Goal: Obtain resource: Download file/media

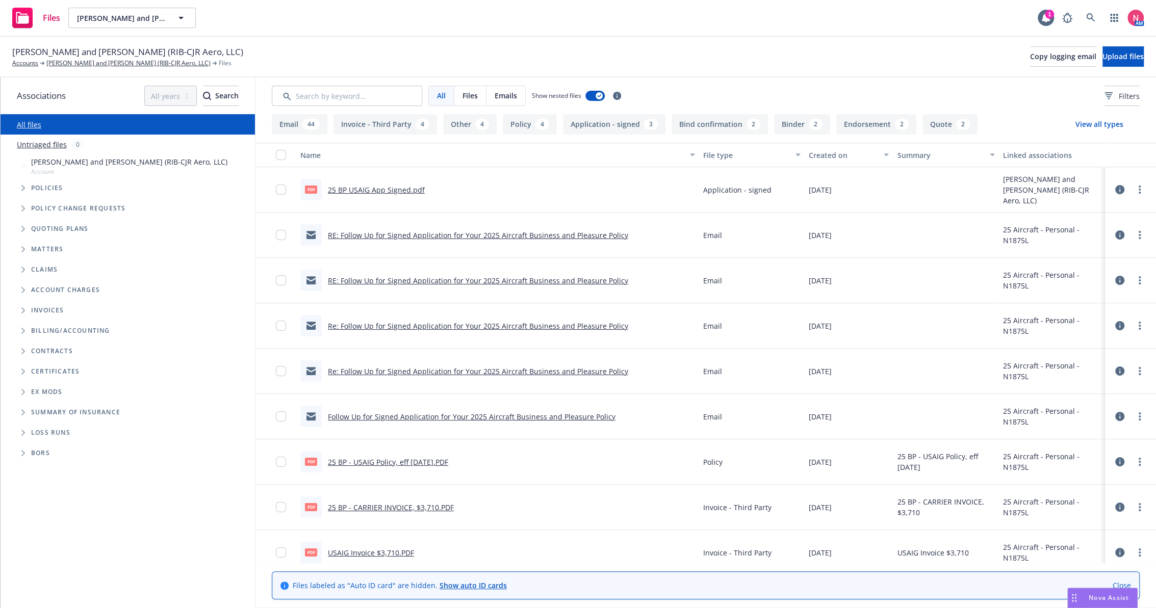
click at [371, 186] on link "25 BP USAIG App Signed.pdf" at bounding box center [376, 190] width 97 height 10
